Goal: Task Accomplishment & Management: Manage account settings

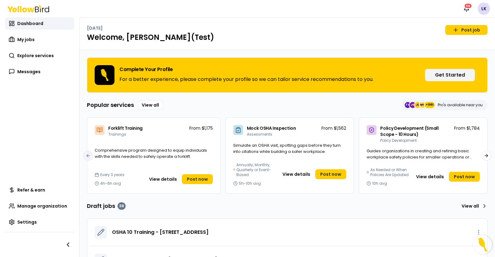
click at [481, 10] on html "Notifications 59 LK Dashboard My jobs Explore services Messages Refer & earn Ma…" at bounding box center [247, 128] width 495 height 257
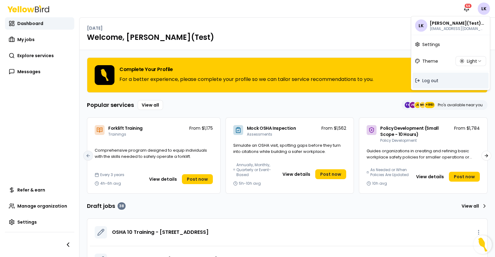
click at [435, 81] on span "Log out" at bounding box center [430, 81] width 16 height 6
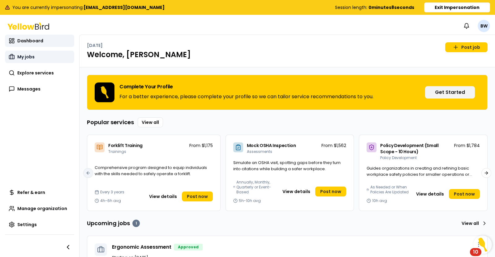
click at [36, 62] on link "My jobs" at bounding box center [39, 57] width 69 height 12
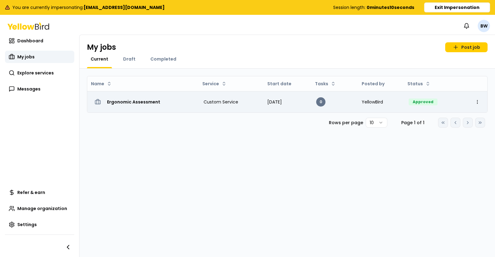
click at [96, 104] on rect at bounding box center [97, 103] width 5 height 4
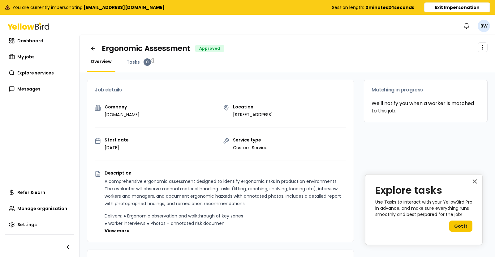
click at [152, 59] on img "button" at bounding box center [153, 60] width 4 height 4
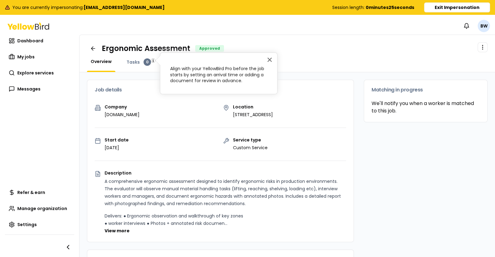
click at [213, 38] on div "Ergonomic Assessment Approved Open menu Overview Tasks 0" at bounding box center [288, 53] width 416 height 37
click at [219, 34] on div "Notifications BW" at bounding box center [247, 25] width 495 height 17
click at [453, 14] on div "You are currently impersonating: bwagner@vicarioussurgical.com Session length: …" at bounding box center [247, 7] width 495 height 15
click at [443, 7] on button "Exit Impersonation" at bounding box center [457, 7] width 66 height 10
